Goal: Find specific page/section: Find specific page/section

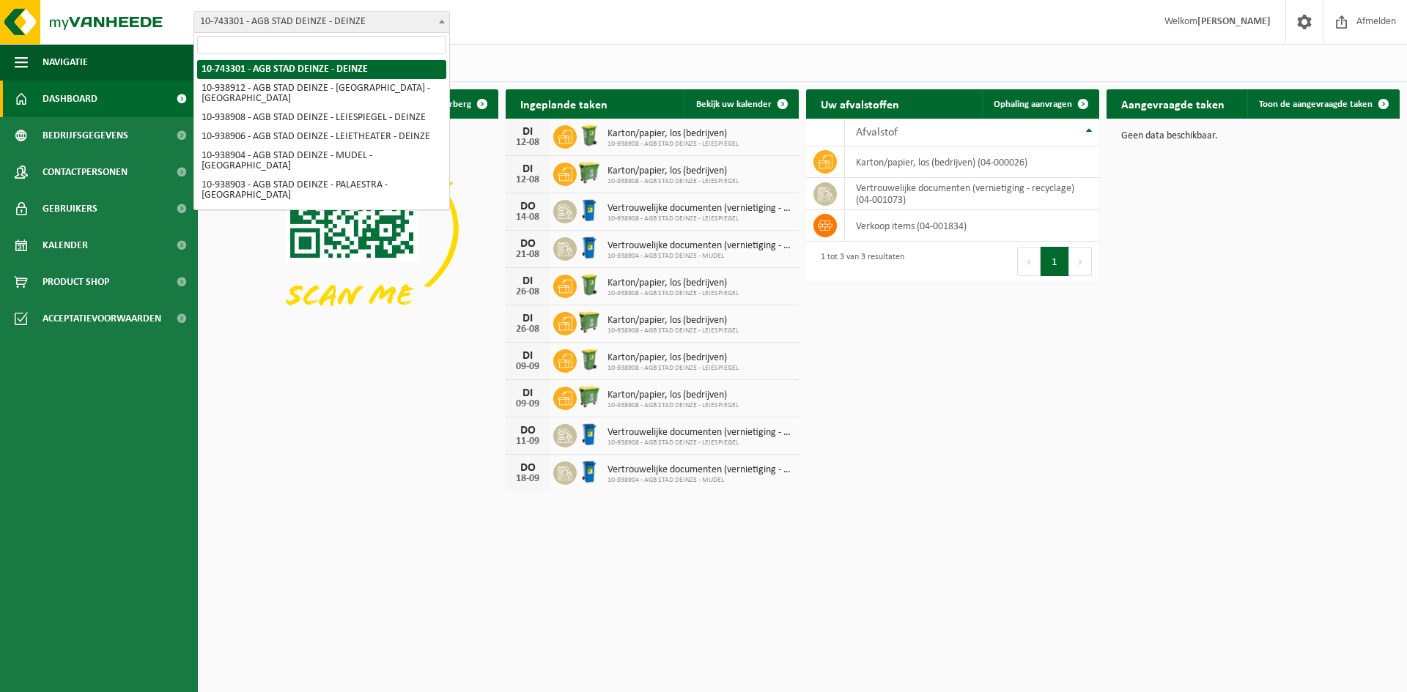
click at [329, 17] on span "10-743301 - AGB STAD DEINZE - DEINZE" at bounding box center [321, 22] width 255 height 21
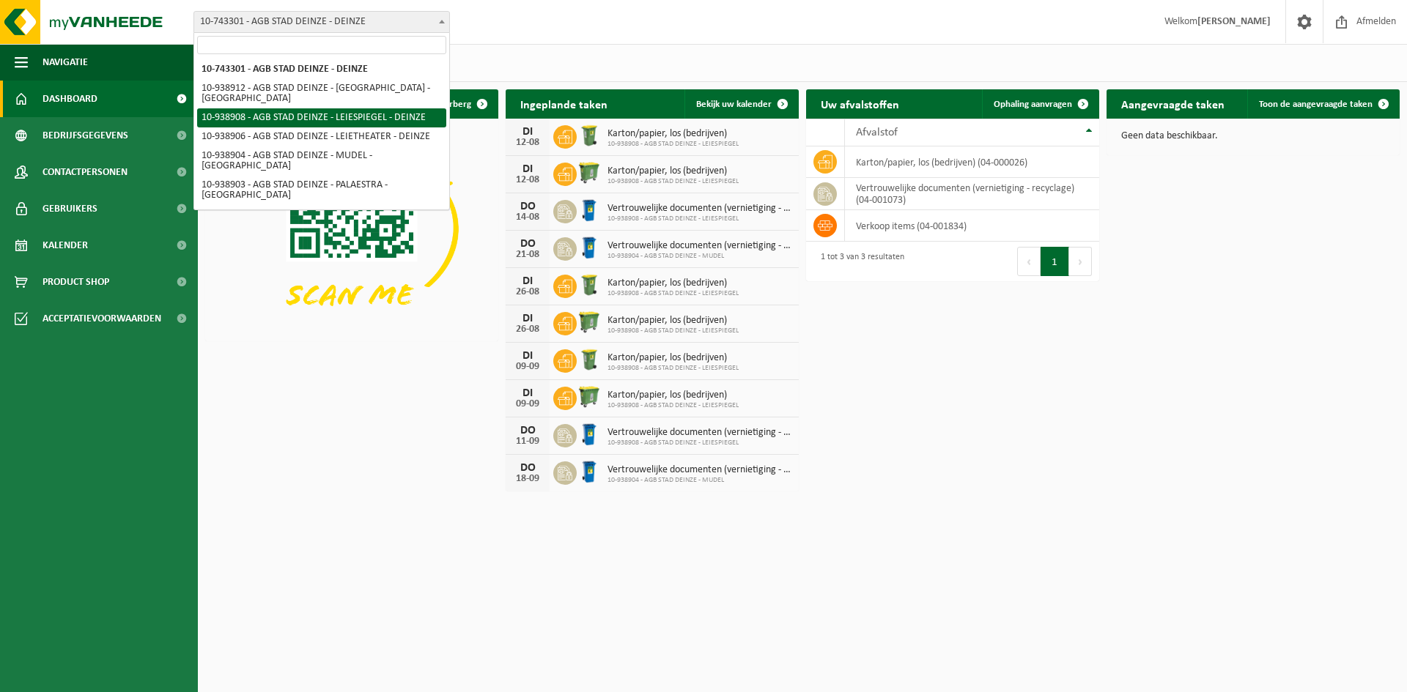
select select "138162"
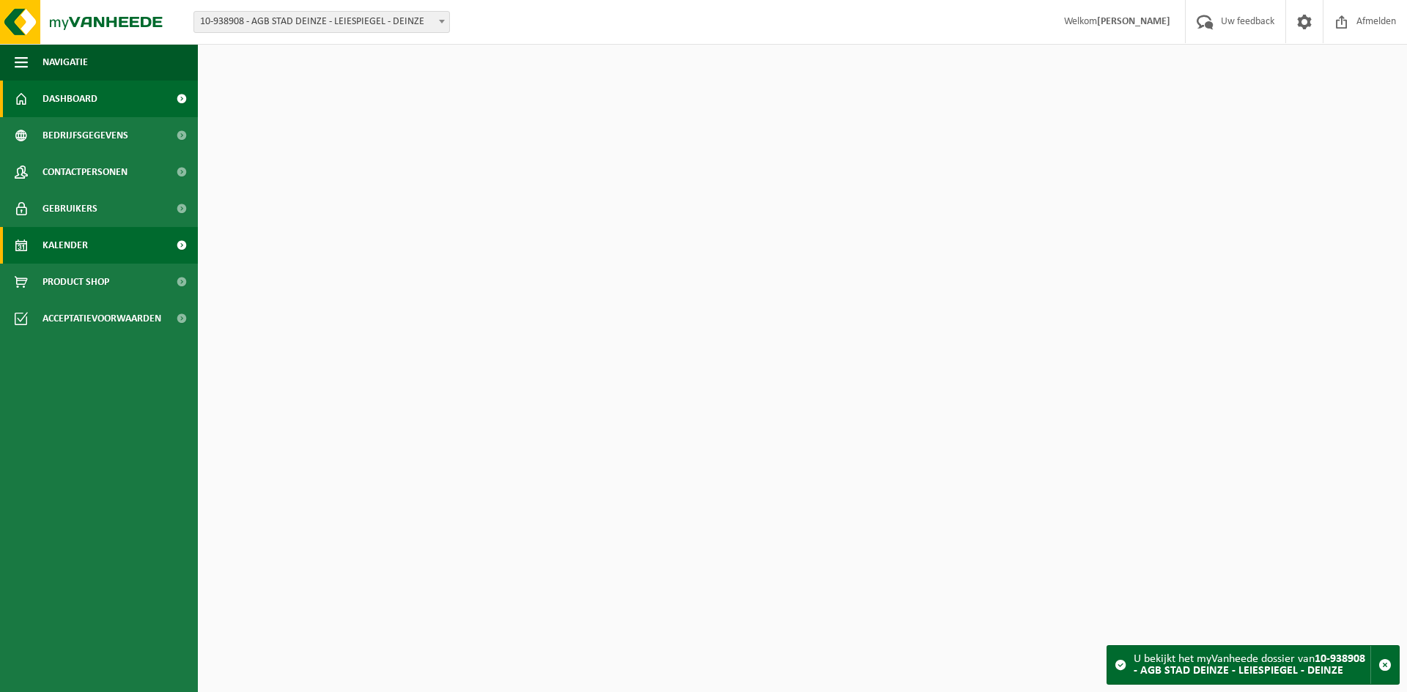
drag, startPoint x: 101, startPoint y: 252, endPoint x: 109, endPoint y: 253, distance: 8.1
click at [101, 252] on link "Kalender" at bounding box center [99, 245] width 198 height 37
